Goal: Information Seeking & Learning: Compare options

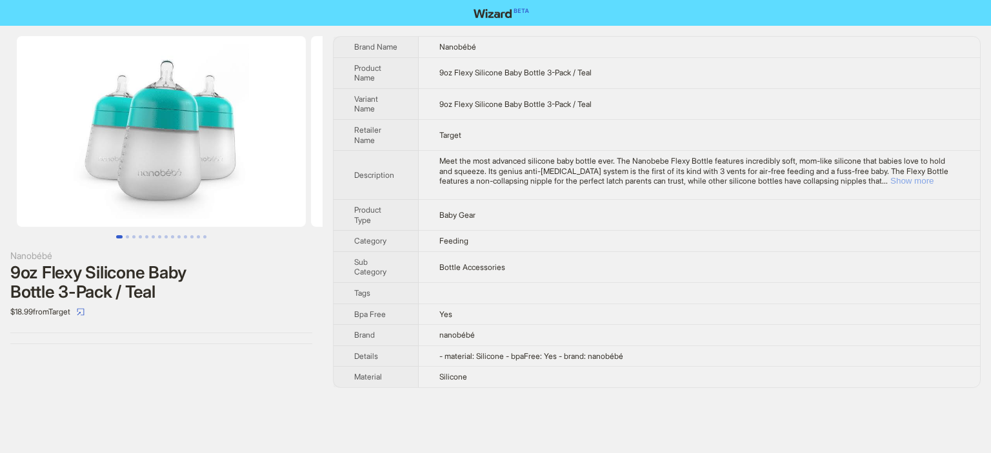
click at [933, 181] on button "Show more" at bounding box center [911, 181] width 43 height 10
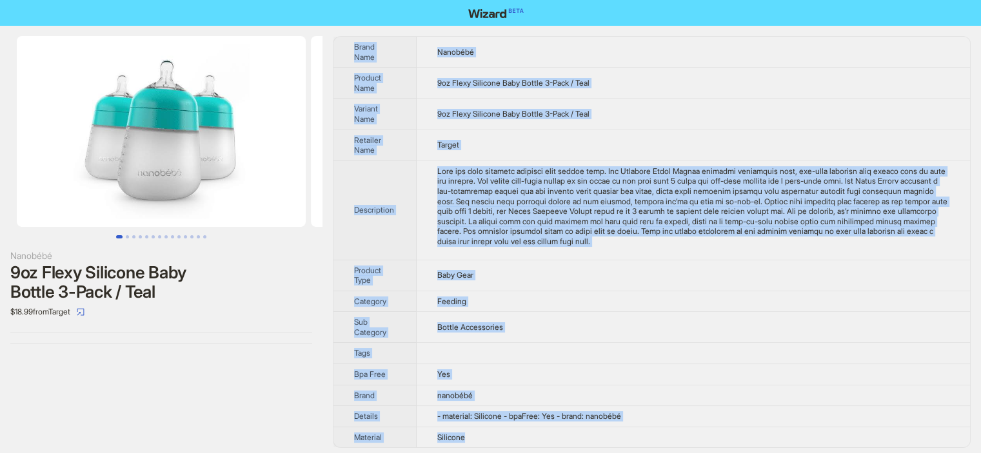
drag, startPoint x: 497, startPoint y: 434, endPoint x: 351, endPoint y: 37, distance: 423.2
click at [351, 37] on tbody "Brand Name Nanobébé Product Name 9oz Flexy Silicone Baby Bottle 3-Pack / Teal V…" at bounding box center [651, 242] width 637 height 411
copy tbody "Brand Name Nanobébé Product Name 9oz Flexy Silicone Baby Bottle 3-Pack / Teal V…"
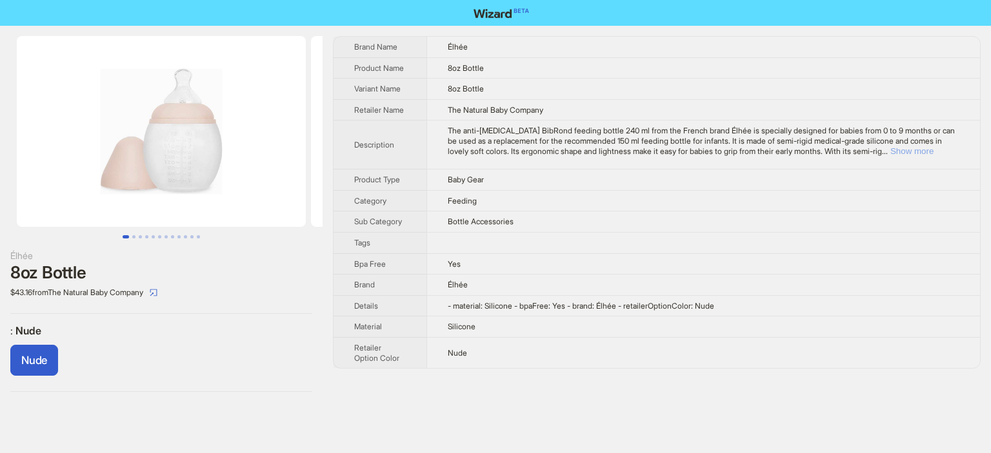
click at [933, 151] on button "Show more" at bounding box center [911, 151] width 43 height 10
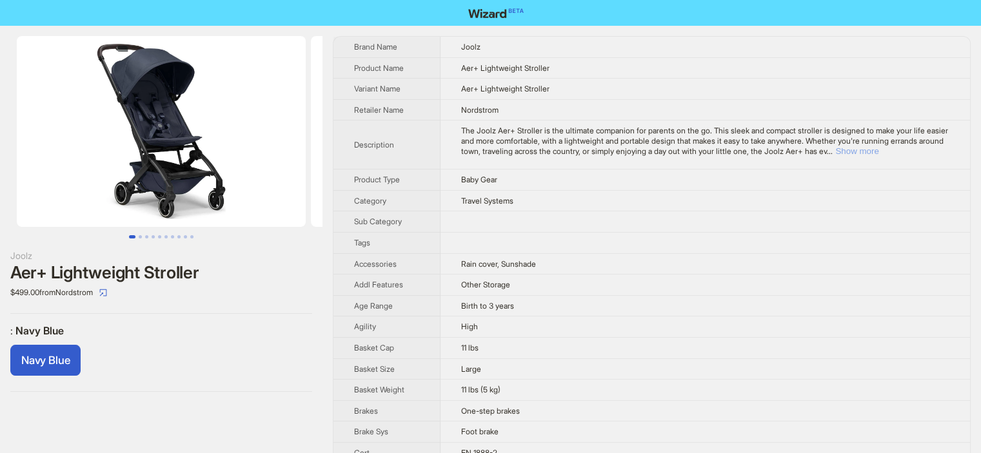
click at [878, 150] on button "Show more" at bounding box center [856, 151] width 43 height 10
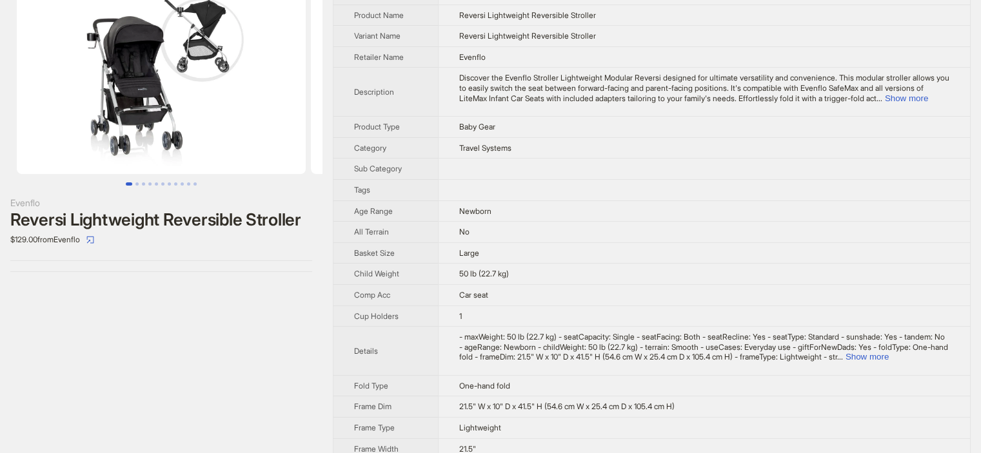
scroll to position [72, 0]
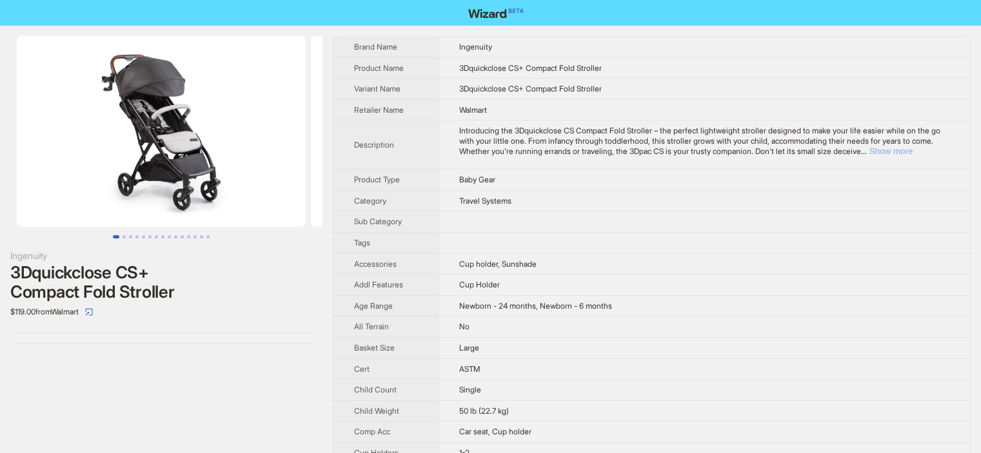
click at [913, 152] on button "Show more" at bounding box center [890, 151] width 43 height 10
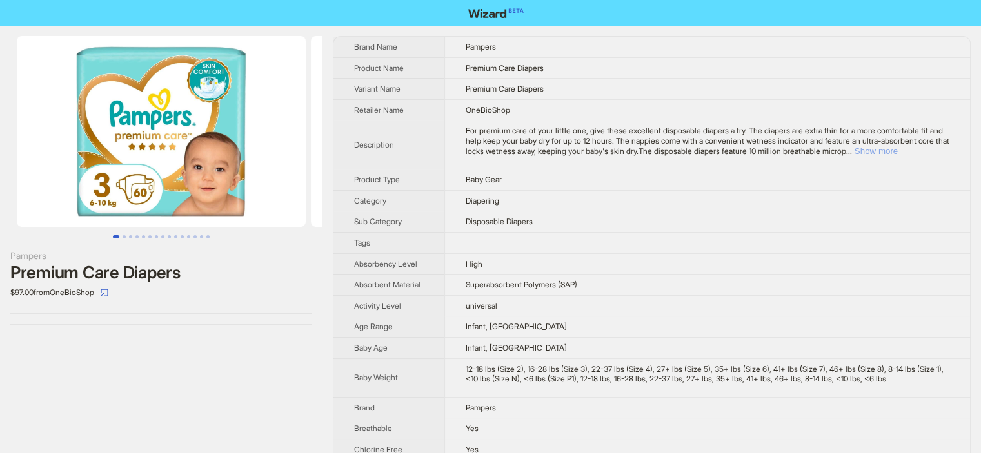
click at [898, 152] on button "Show more" at bounding box center [876, 151] width 43 height 10
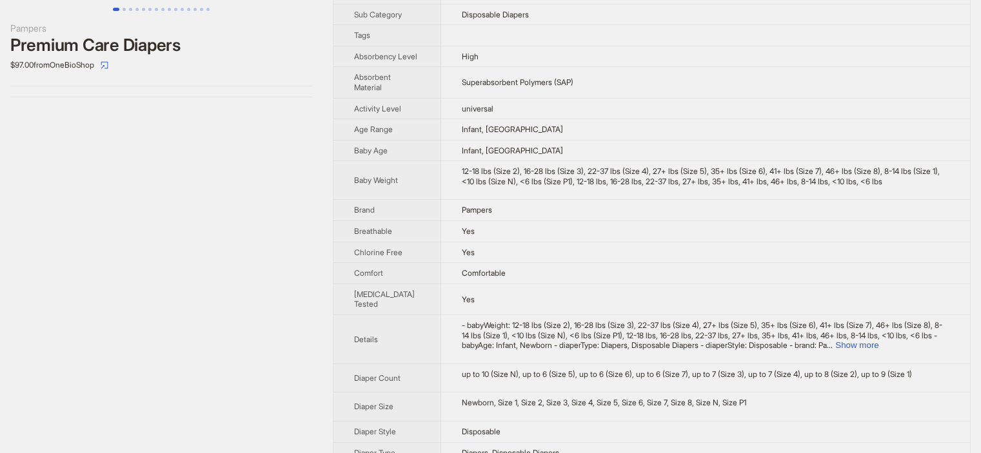
scroll to position [230, 0]
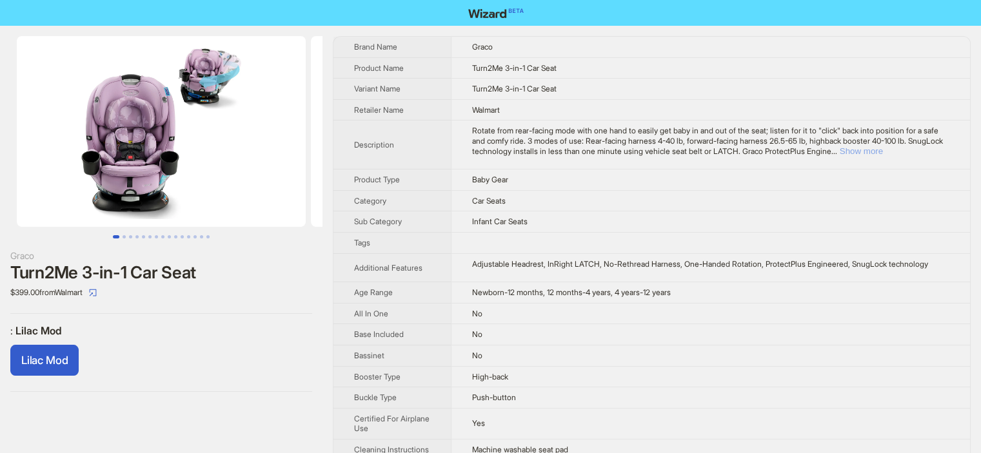
click at [883, 151] on button "Show more" at bounding box center [861, 151] width 43 height 10
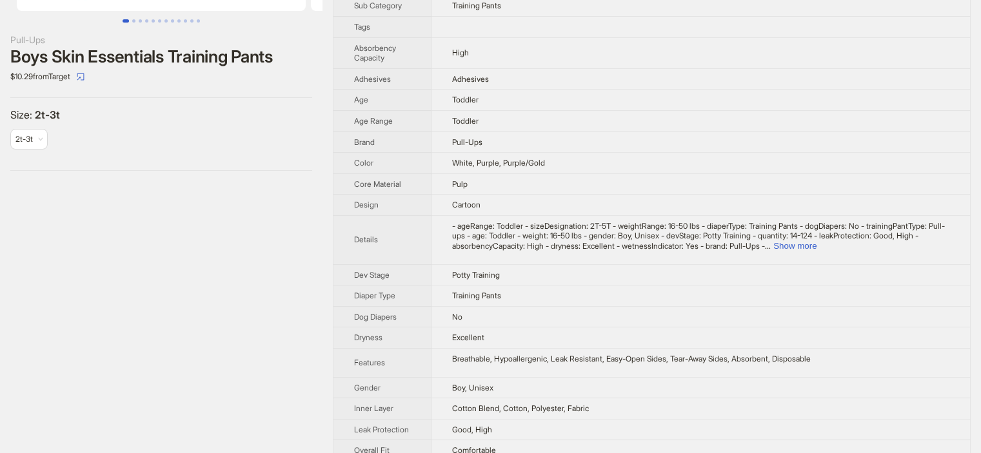
scroll to position [218, 0]
click at [817, 241] on button "Show more" at bounding box center [794, 244] width 43 height 10
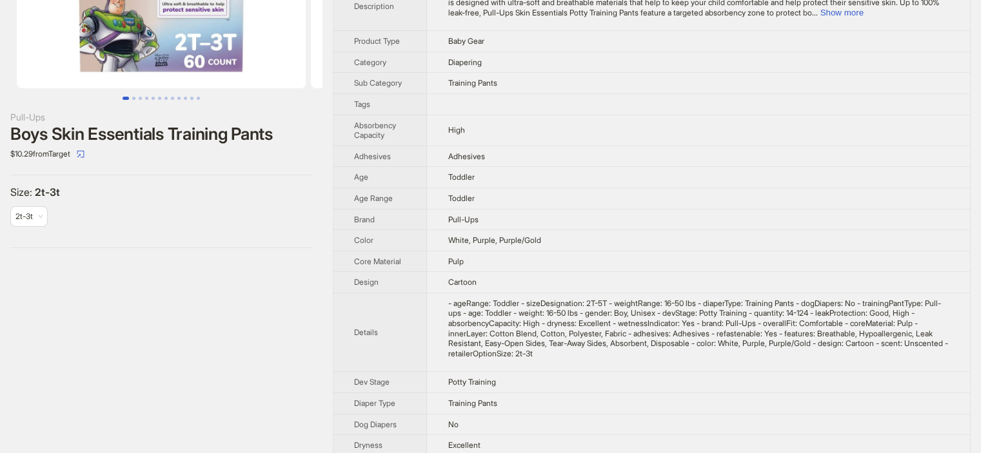
scroll to position [0, 0]
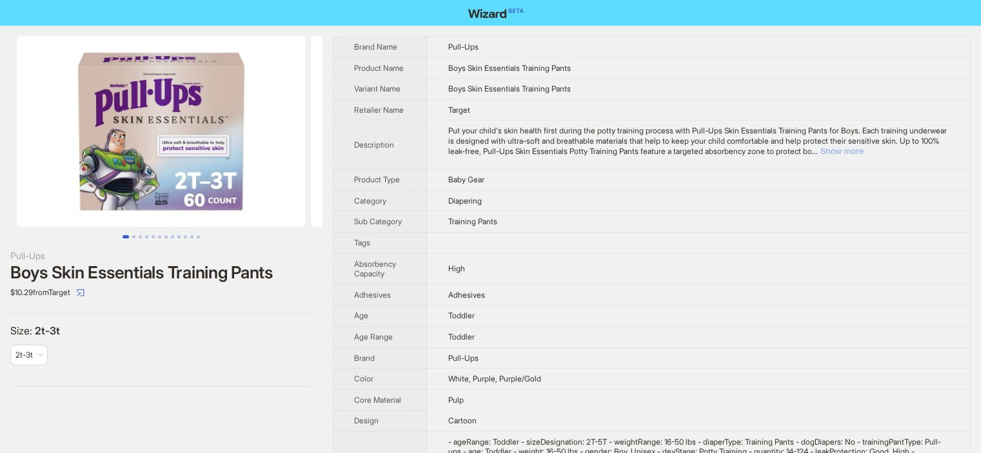
click at [863, 153] on button "Show more" at bounding box center [841, 151] width 43 height 10
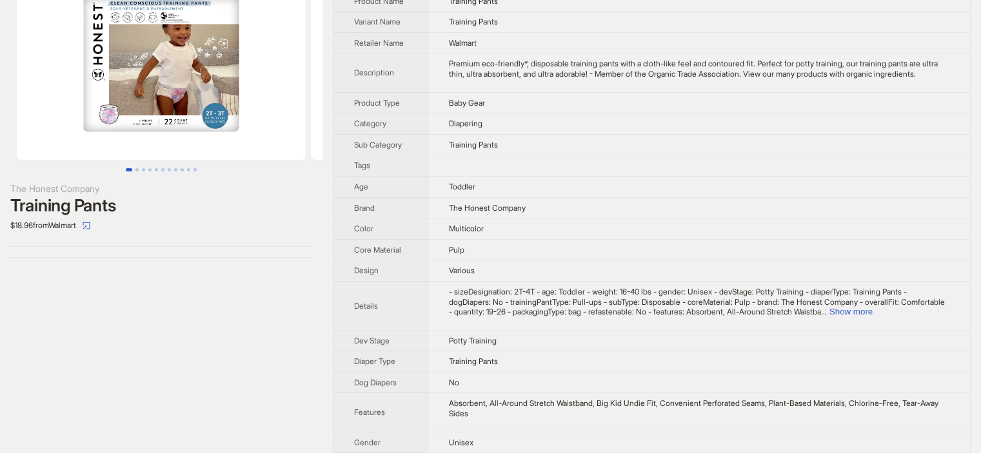
scroll to position [125, 0]
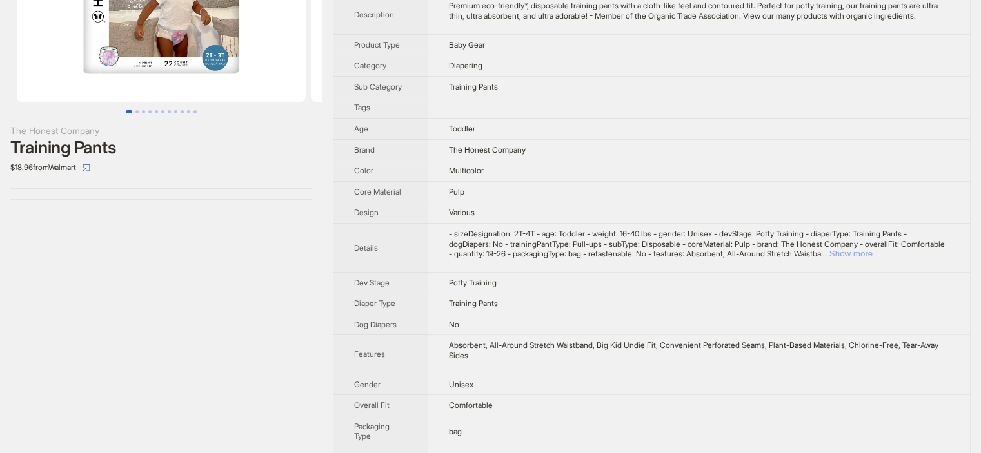
click at [873, 257] on button "Show more" at bounding box center [850, 254] width 43 height 10
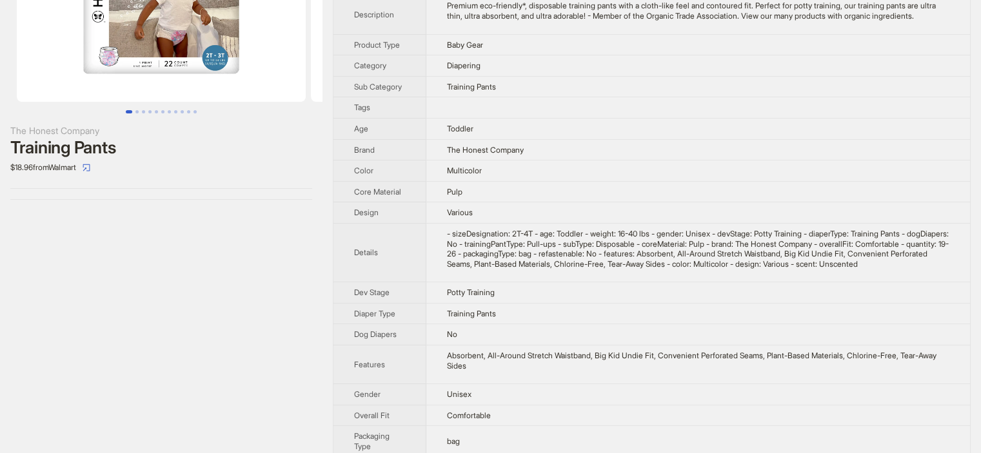
scroll to position [0, 0]
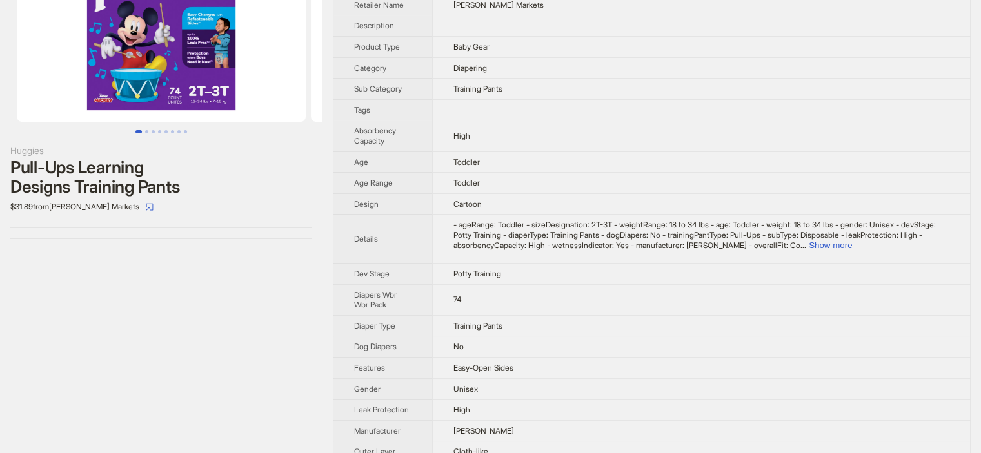
scroll to position [115, 0]
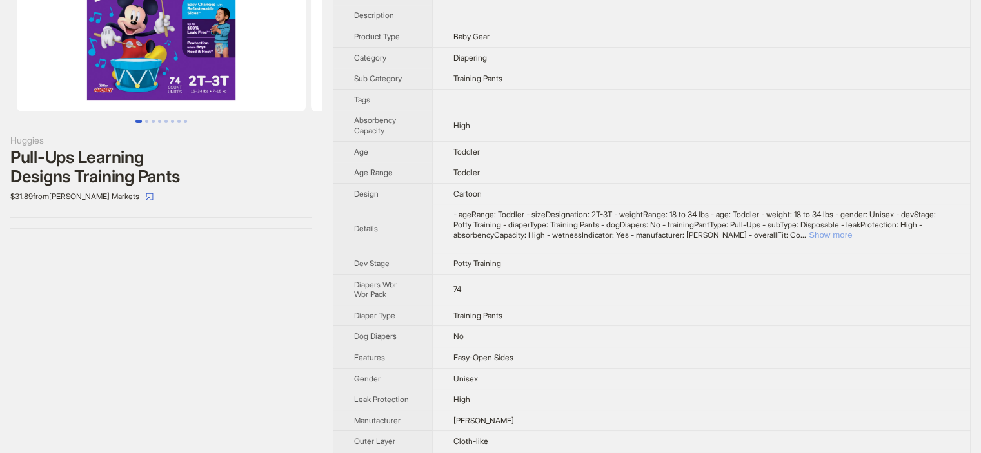
click at [852, 230] on button "Show more" at bounding box center [830, 235] width 43 height 10
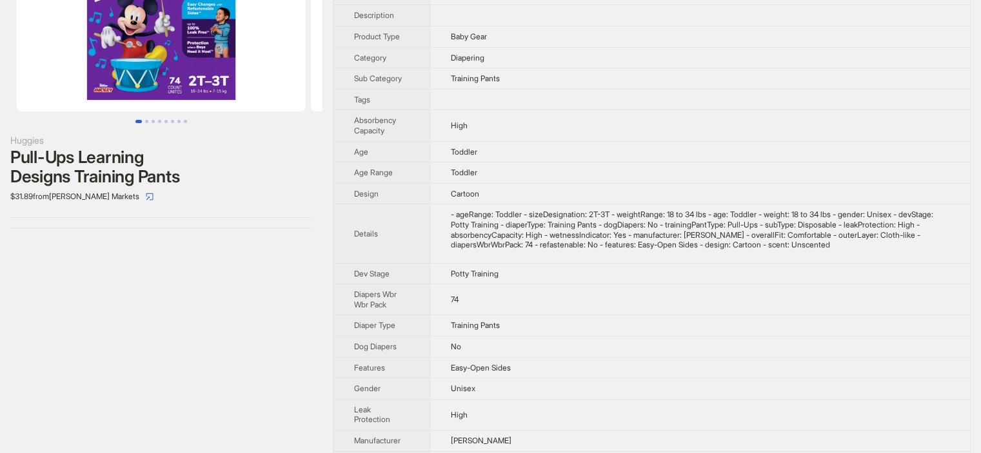
scroll to position [0, 0]
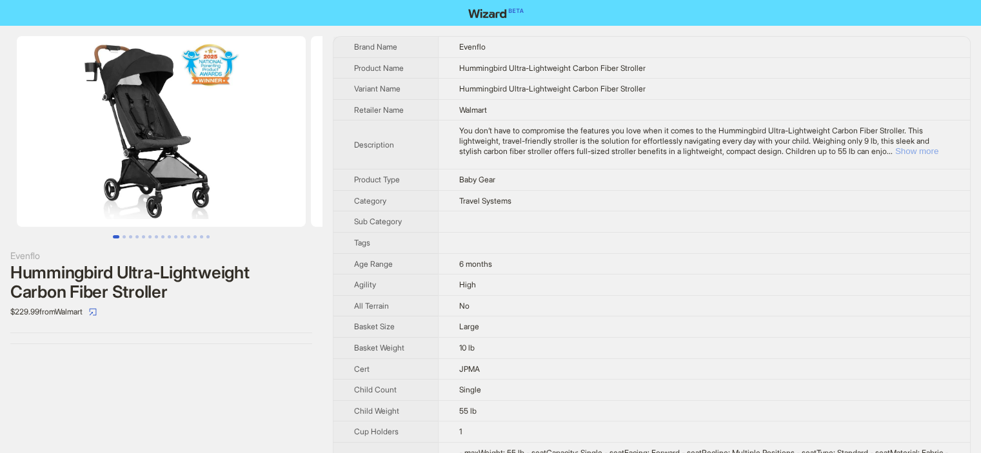
click at [911, 156] on button "Show more" at bounding box center [916, 151] width 43 height 10
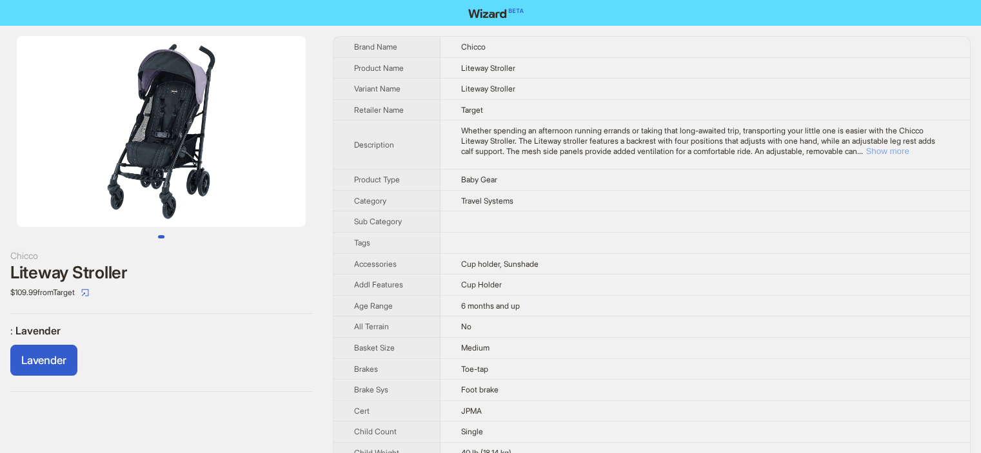
click at [909, 152] on button "Show more" at bounding box center [887, 151] width 43 height 10
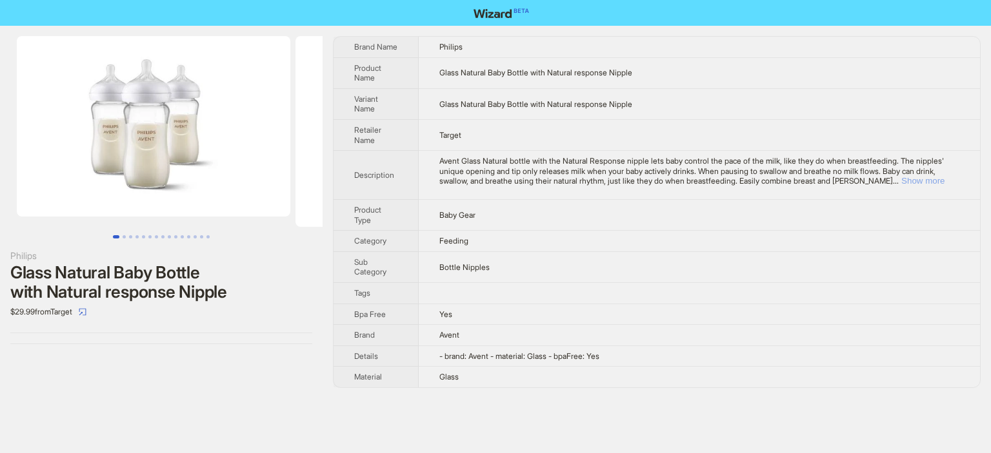
click at [942, 179] on button "Show more" at bounding box center [922, 181] width 43 height 10
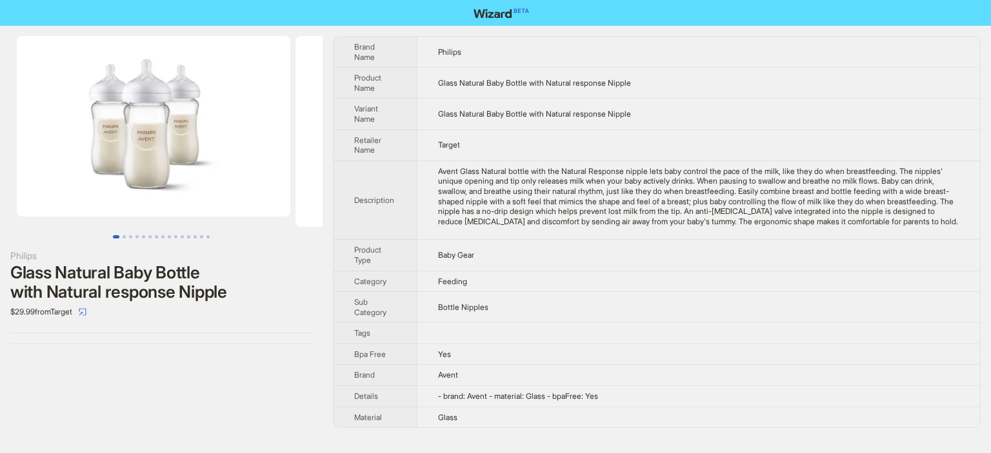
click at [990, 73] on div "Philips Glass Natural Baby Bottle with Natural response Nipple $29.99 from Targ…" at bounding box center [495, 232] width 991 height 413
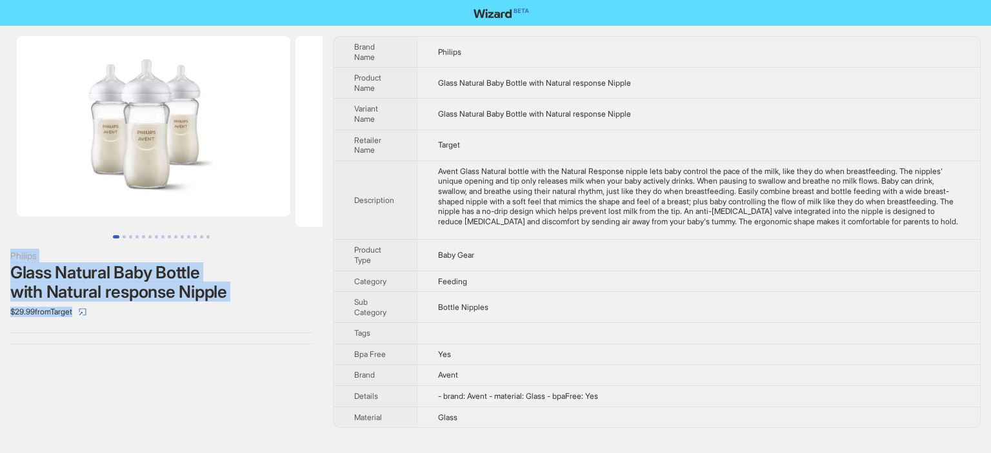
drag, startPoint x: 990, startPoint y: 73, endPoint x: 990, endPoint y: -35, distance: 107.7
click at [990, 0] on html "Philips Glass Natural Baby Bottle with Natural response Nipple $29.99 from Targ…" at bounding box center [495, 226] width 991 height 453
click at [990, 188] on div "Philips Glass Natural Baby Bottle with Natural response Nipple $29.99 from Targ…" at bounding box center [495, 232] width 991 height 413
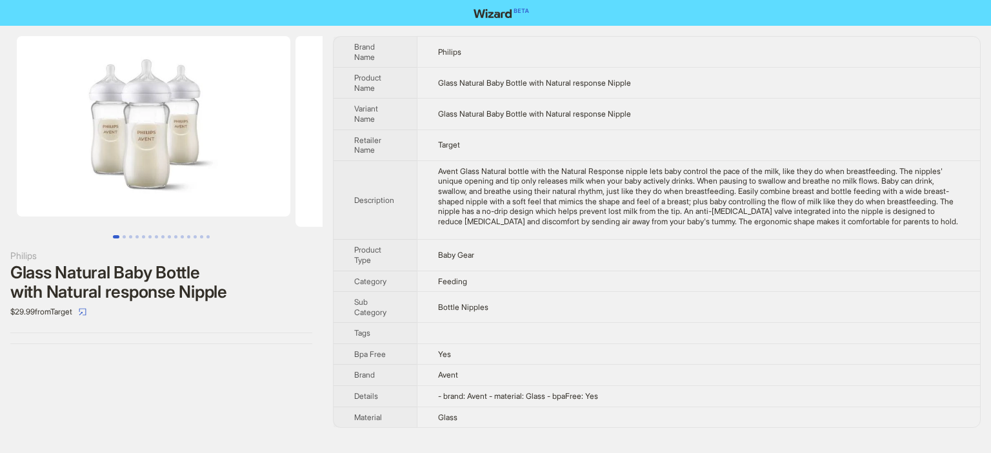
drag, startPoint x: 990, startPoint y: 188, endPoint x: 990, endPoint y: 288, distance: 100.6
click at [990, 288] on div "Philips Glass Natural Baby Bottle with Natural response Nipple $29.99 from Targ…" at bounding box center [495, 232] width 991 height 413
drag, startPoint x: 990, startPoint y: 157, endPoint x: 990, endPoint y: 299, distance: 141.9
click at [990, 299] on div "Philips Glass Natural Baby Bottle with Natural response Nipple $29.99 from Targ…" at bounding box center [495, 232] width 991 height 413
drag, startPoint x: 989, startPoint y: 144, endPoint x: 990, endPoint y: 254, distance: 109.6
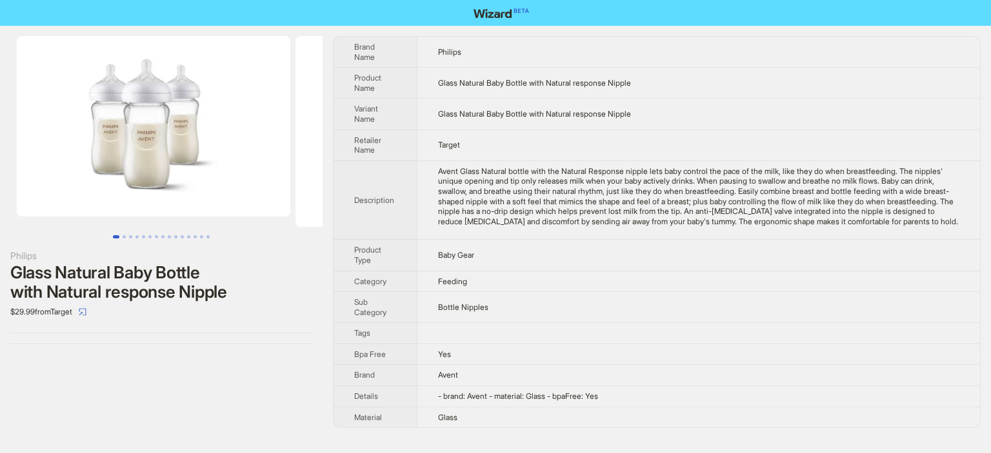
click at [990, 254] on div "Philips Glass Natural Baby Bottle with Natural response Nipple $29.99 from Targ…" at bounding box center [495, 232] width 991 height 413
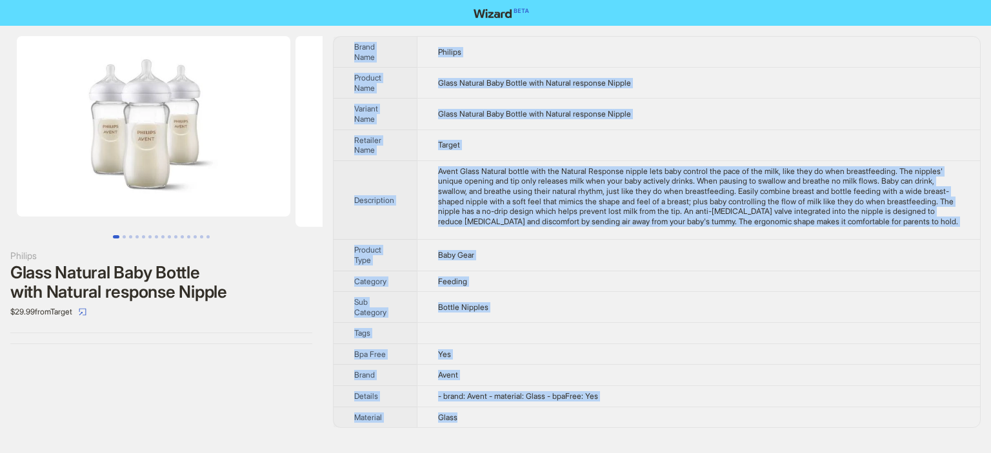
drag, startPoint x: 338, startPoint y: 35, endPoint x: 491, endPoint y: 422, distance: 416.3
click at [491, 422] on div "Philips Glass Natural Baby Bottle with Natural response Nipple $29.99 from Targ…" at bounding box center [495, 232] width 991 height 413
copy tbody "Brand Name Philips Product Name Glass Natural Baby Bottle with Natural response…"
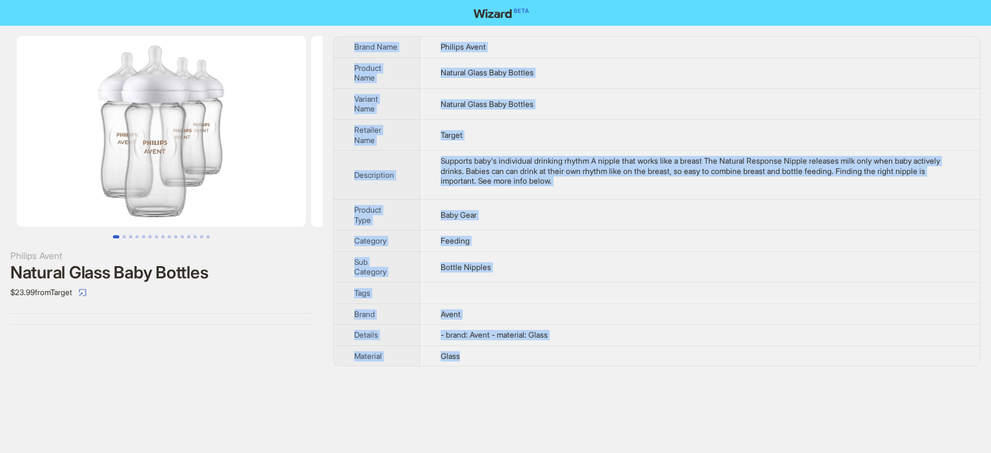
drag, startPoint x: 341, startPoint y: 43, endPoint x: 495, endPoint y: 360, distance: 352.2
click at [495, 360] on tbody "Brand Name Philips Avent Product Name Natural Glass Baby Bottles Variant Name N…" at bounding box center [656, 202] width 646 height 330
copy tbody "Brand Name Philips Avent Product Name Natural Glass Baby Bottles Variant Name N…"
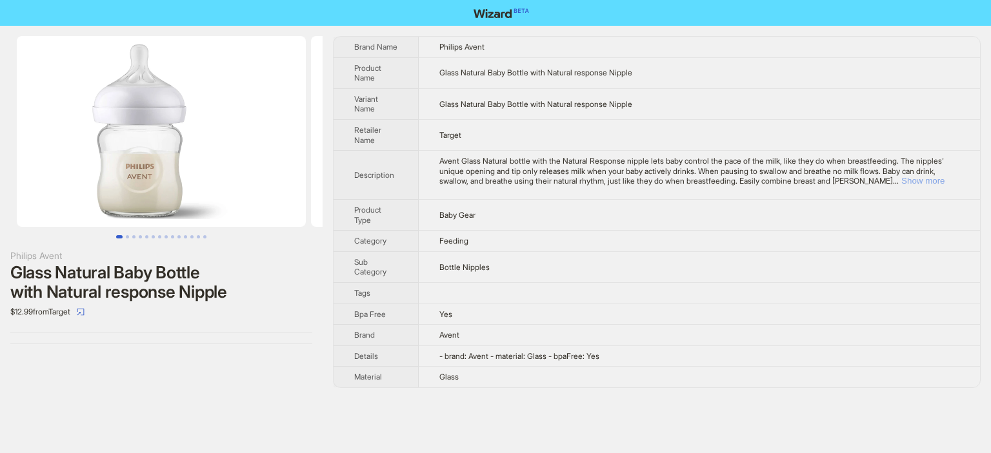
click at [925, 183] on button "Show more" at bounding box center [922, 181] width 43 height 10
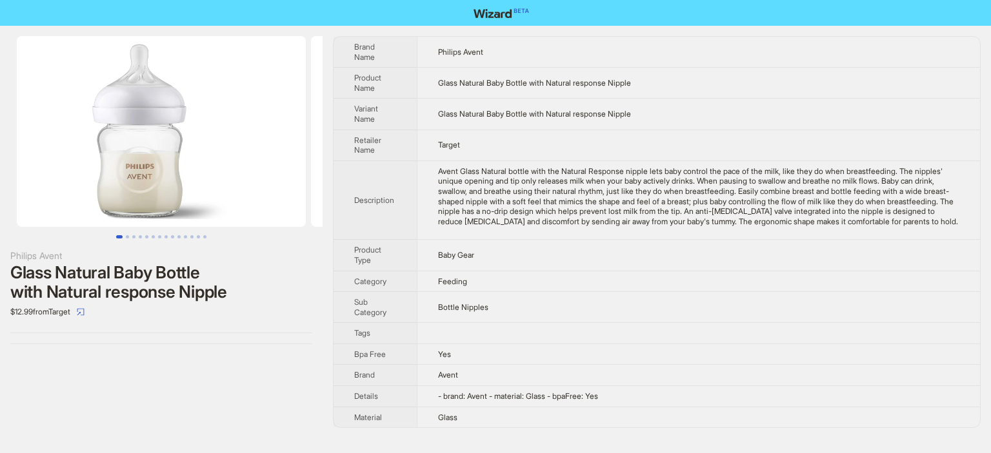
drag, startPoint x: 988, startPoint y: 119, endPoint x: 990, endPoint y: 274, distance: 155.5
click at [990, 274] on div "Philips Avent Glass Natural Baby Bottle with Natural response Nipple $12.99 fro…" at bounding box center [495, 232] width 991 height 413
drag, startPoint x: 426, startPoint y: 50, endPoint x: 488, endPoint y: 442, distance: 397.0
click at [488, 439] on div "Philips Avent Glass Natural Baby Bottle with Natural response Nipple $12.99 fro…" at bounding box center [495, 232] width 991 height 413
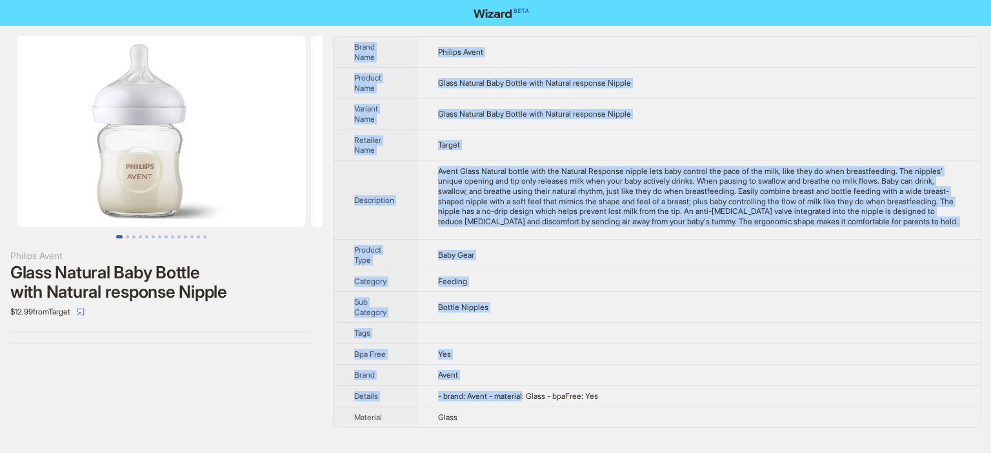
drag, startPoint x: 488, startPoint y: 442, endPoint x: 501, endPoint y: 415, distance: 30.6
click at [501, 415] on div "Philips Avent Glass Natural Baby Bottle with Natural response Nipple $12.99 fro…" at bounding box center [495, 232] width 991 height 413
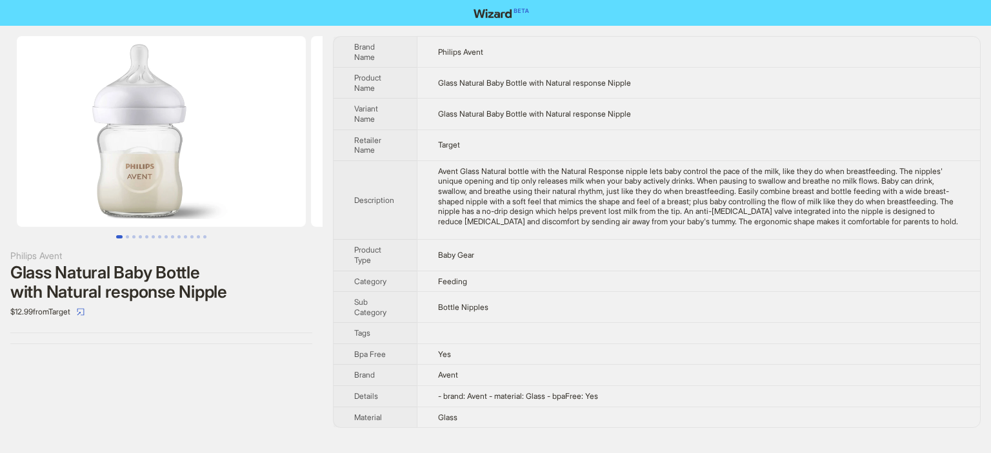
click at [501, 422] on td "Glass" at bounding box center [698, 417] width 563 height 21
drag, startPoint x: 484, startPoint y: 429, endPoint x: 513, endPoint y: 430, distance: 28.4
click at [513, 428] on td "Glass" at bounding box center [698, 417] width 563 height 21
drag, startPoint x: 990, startPoint y: 56, endPoint x: 990, endPoint y: 166, distance: 110.3
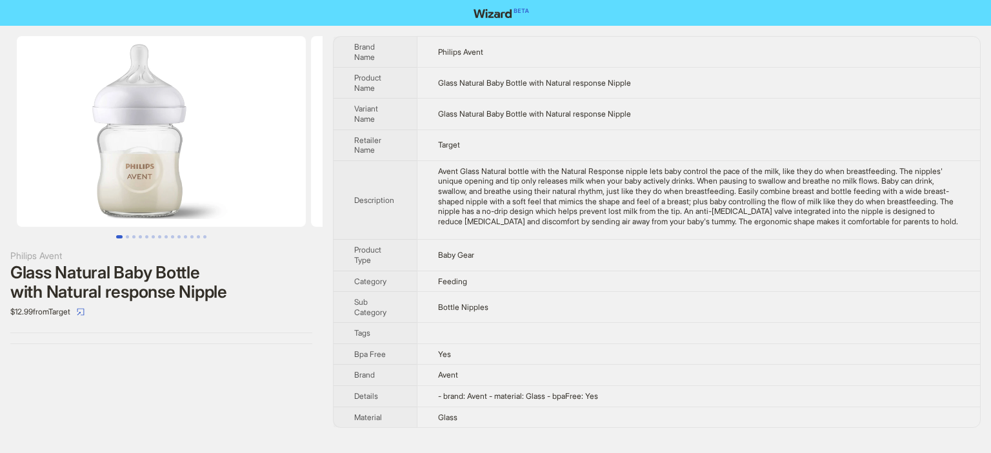
click at [990, 166] on div "Philips Avent Glass Natural Baby Bottle with Natural response Nipple $12.99 fro…" at bounding box center [495, 232] width 991 height 413
click at [84, 313] on icon "select" at bounding box center [81, 312] width 8 height 8
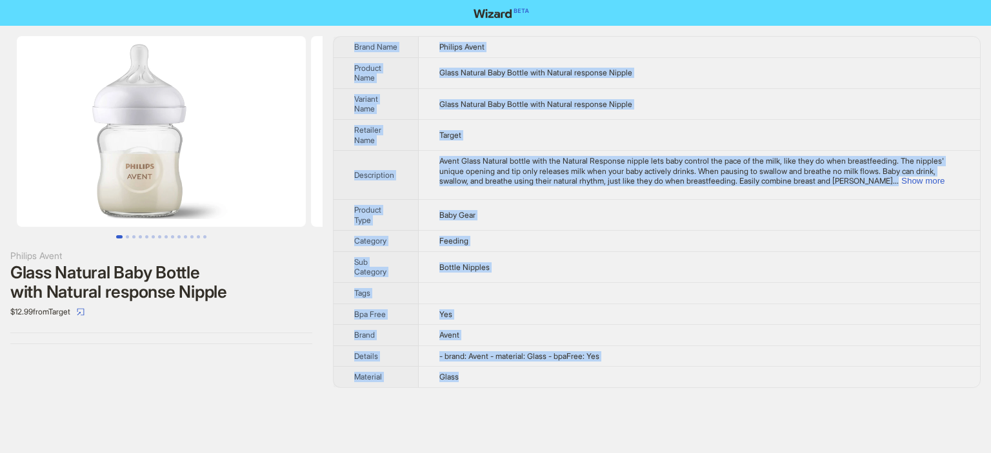
drag, startPoint x: 348, startPoint y: 38, endPoint x: 488, endPoint y: 382, distance: 371.8
click at [488, 382] on tbody "Brand Name Philips Avent Product Name Glass Natural Baby Bottle with Natural re…" at bounding box center [656, 212] width 646 height 351
copy tbody "Brand Name Philips Avent Product Name Glass Natural Baby Bottle with Natural re…"
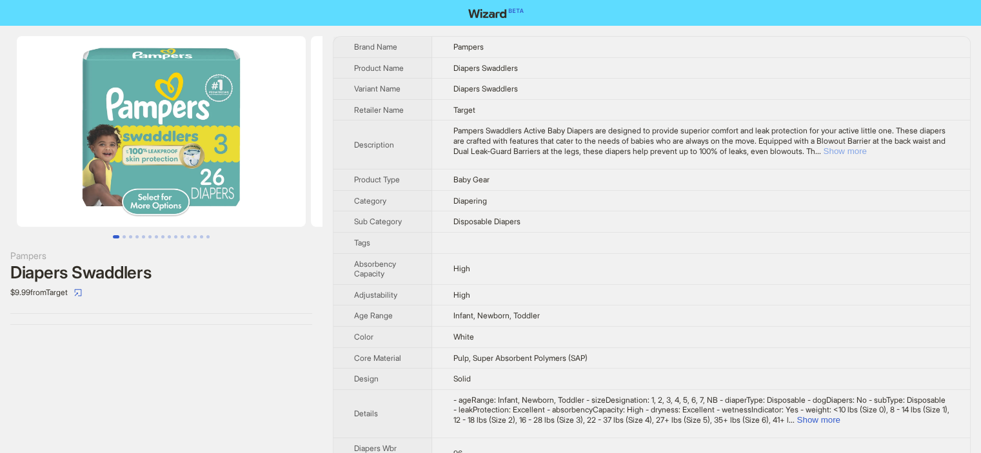
click at [866, 149] on button "Show more" at bounding box center [844, 151] width 43 height 10
